Goal: Find specific page/section: Find specific page/section

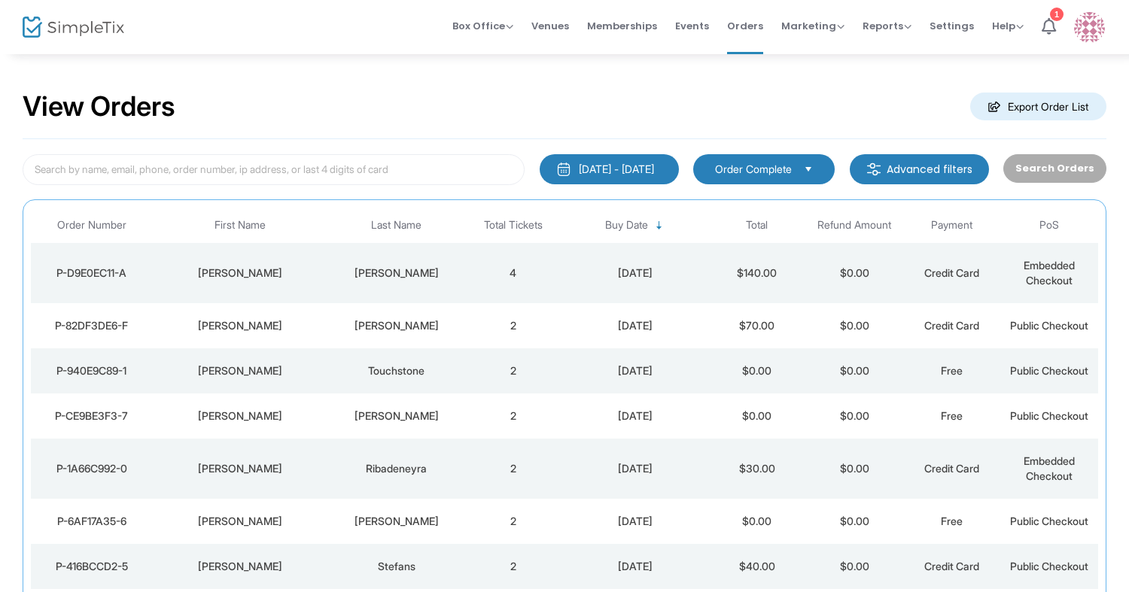
click at [409, 281] on td "[PERSON_NAME]" at bounding box center [396, 273] width 136 height 60
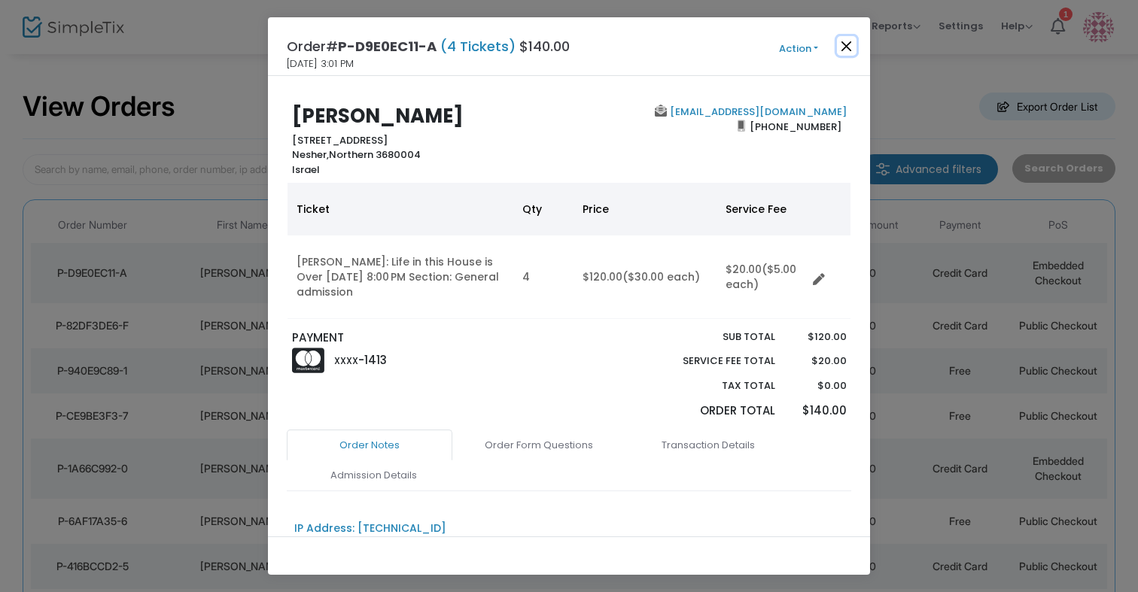
click at [844, 46] on button "Close" at bounding box center [847, 46] width 20 height 20
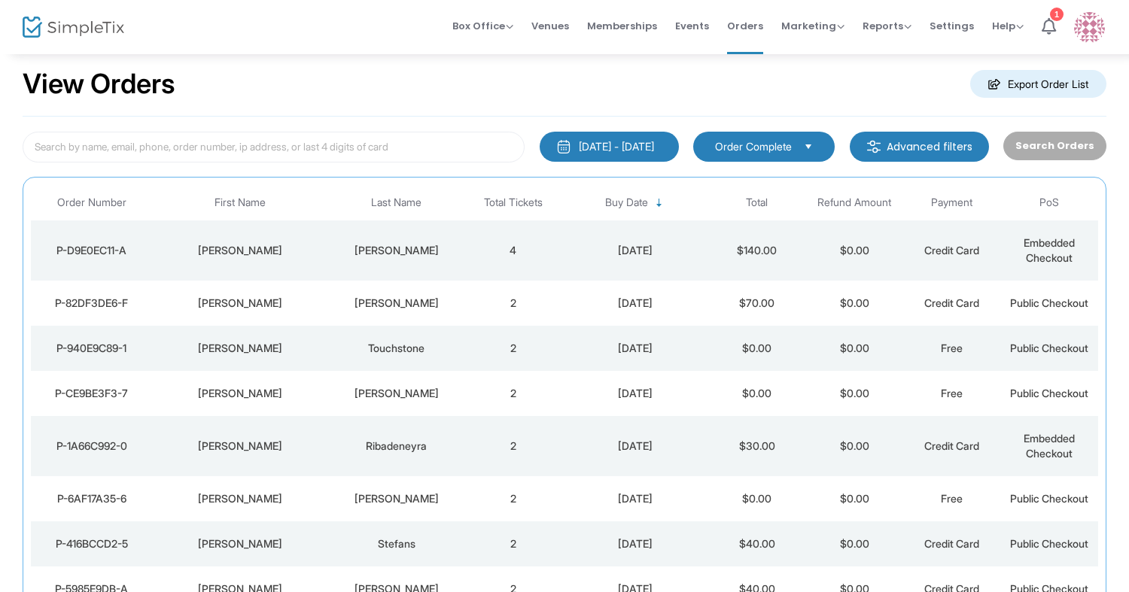
scroll to position [42, 0]
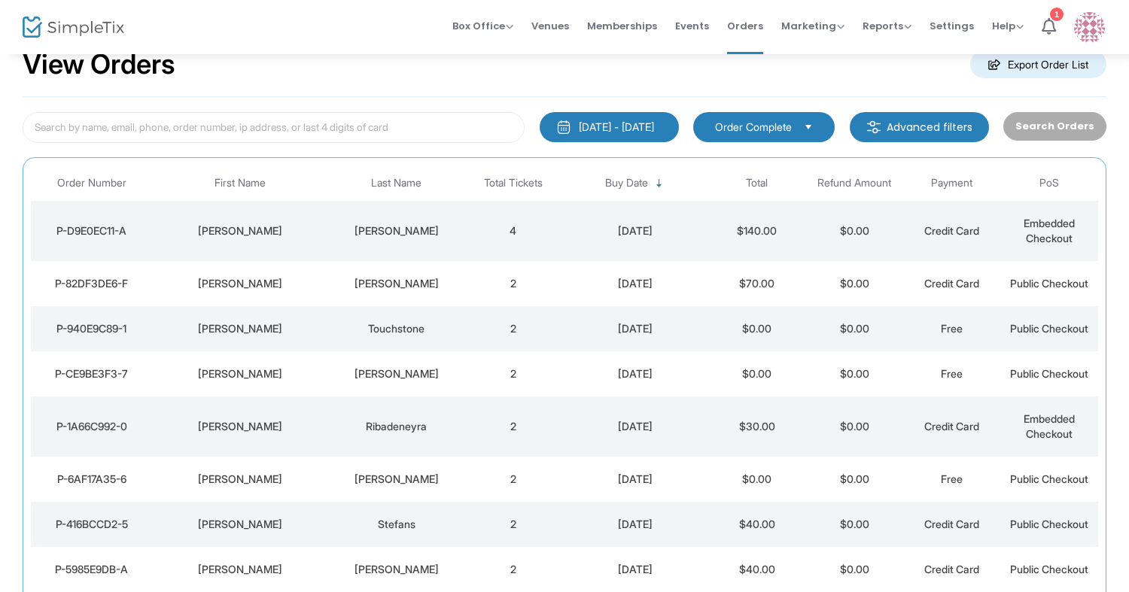
click at [436, 290] on div "[PERSON_NAME]" at bounding box center [396, 283] width 129 height 15
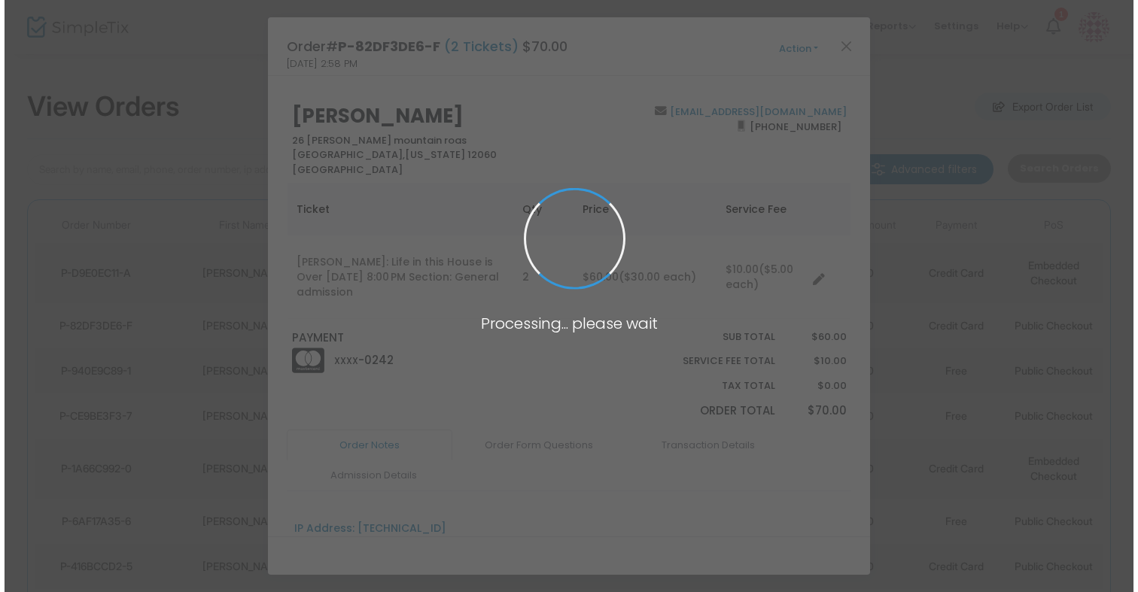
scroll to position [0, 0]
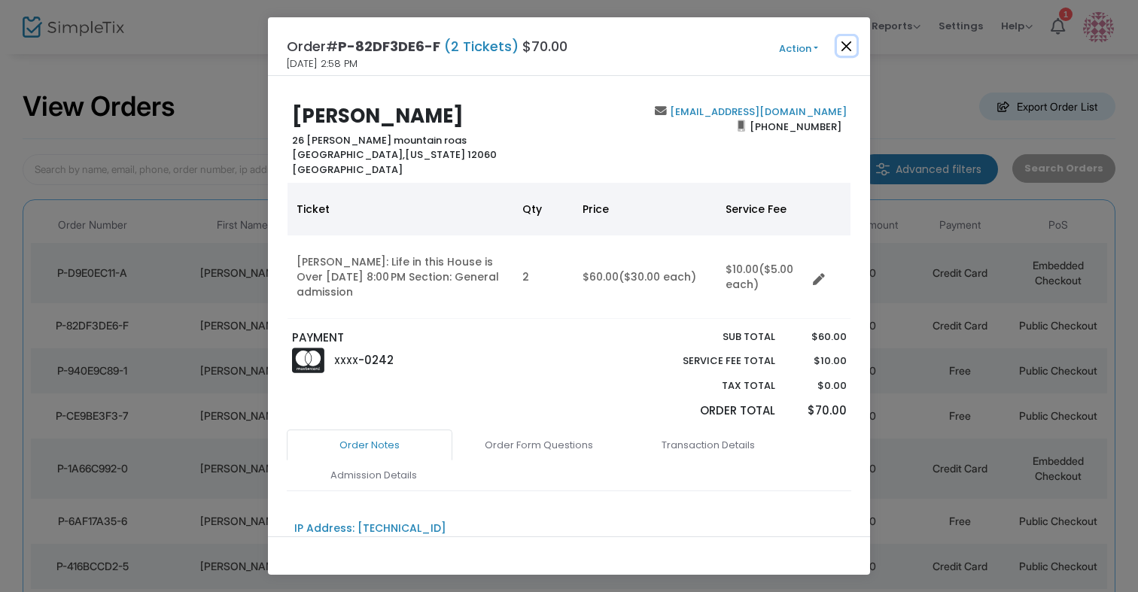
click at [843, 44] on button "Close" at bounding box center [847, 46] width 20 height 20
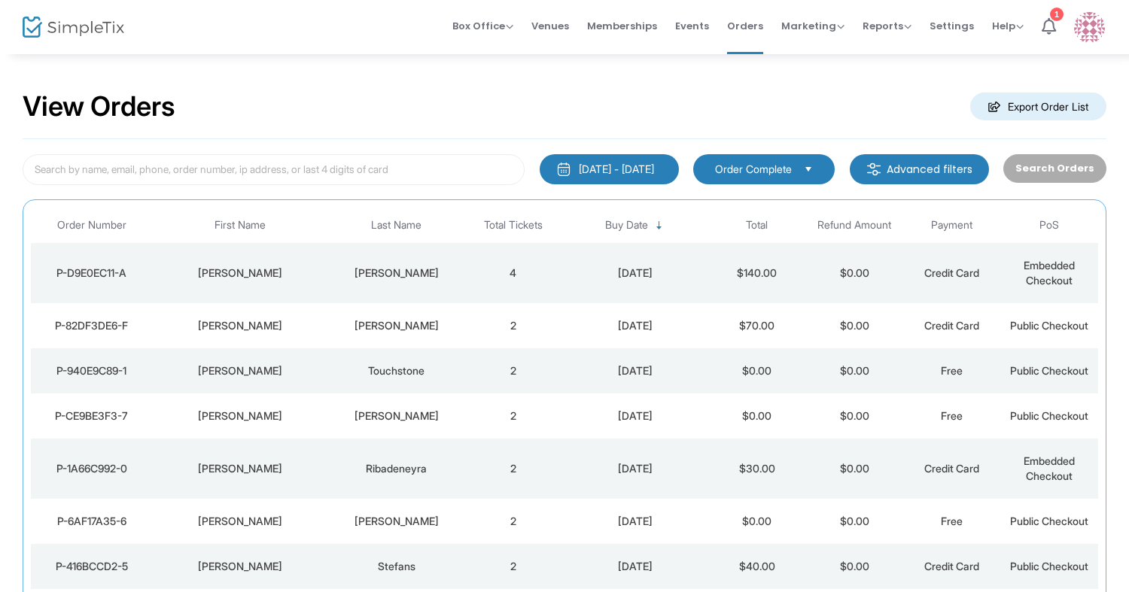
click at [108, 24] on img at bounding box center [74, 28] width 102 height 22
click at [290, 278] on div "[PERSON_NAME]" at bounding box center [240, 273] width 168 height 15
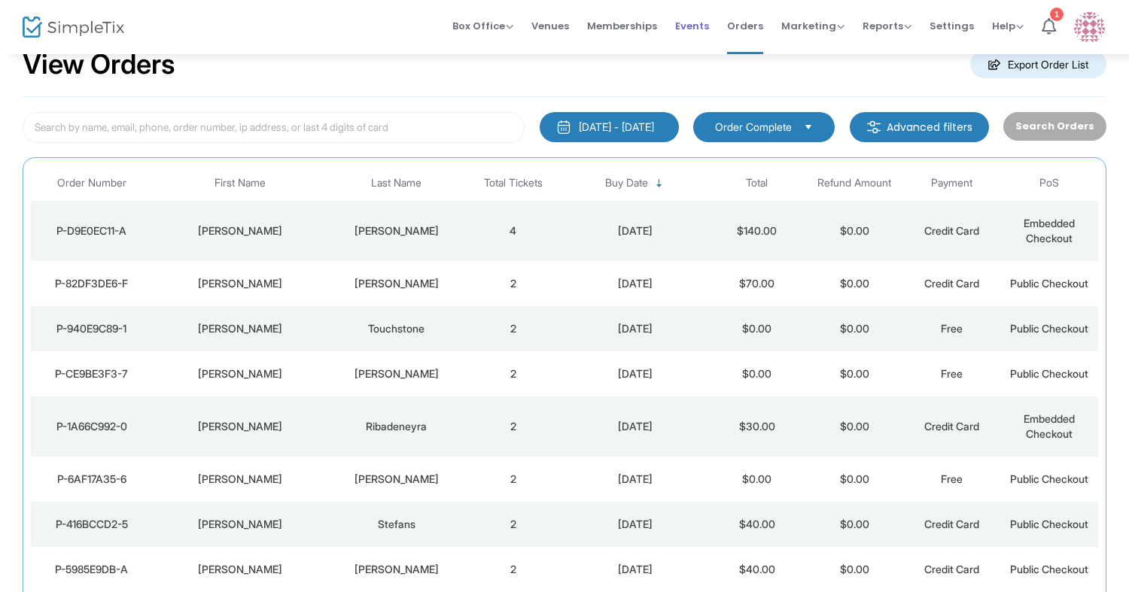
click at [707, 25] on span "Events" at bounding box center [692, 26] width 34 height 38
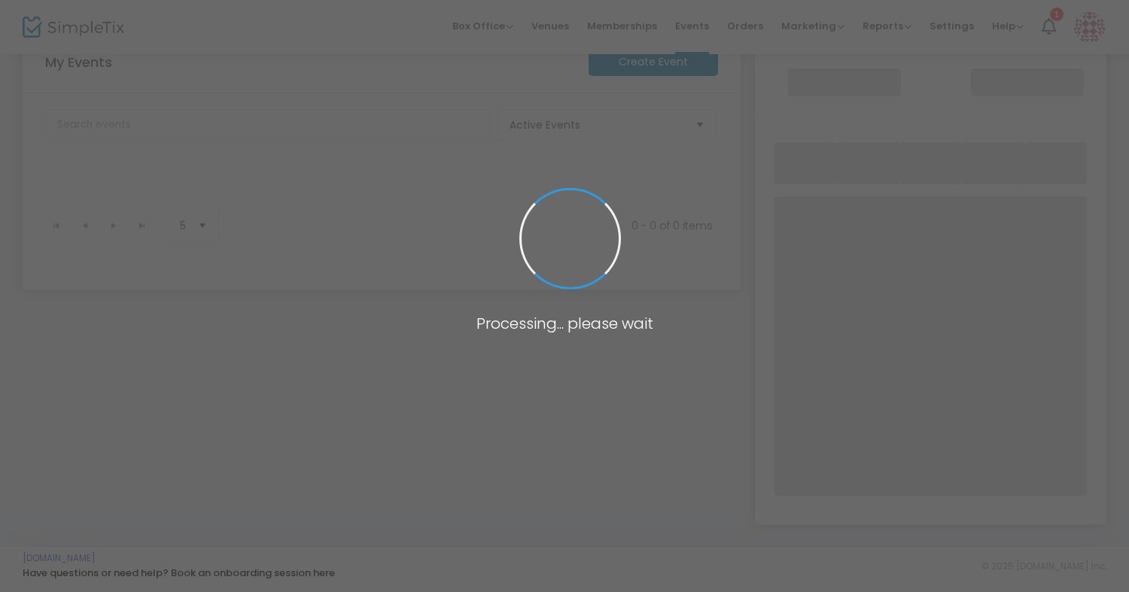
scroll to position [253, 0]
